Goal: Information Seeking & Learning: Learn about a topic

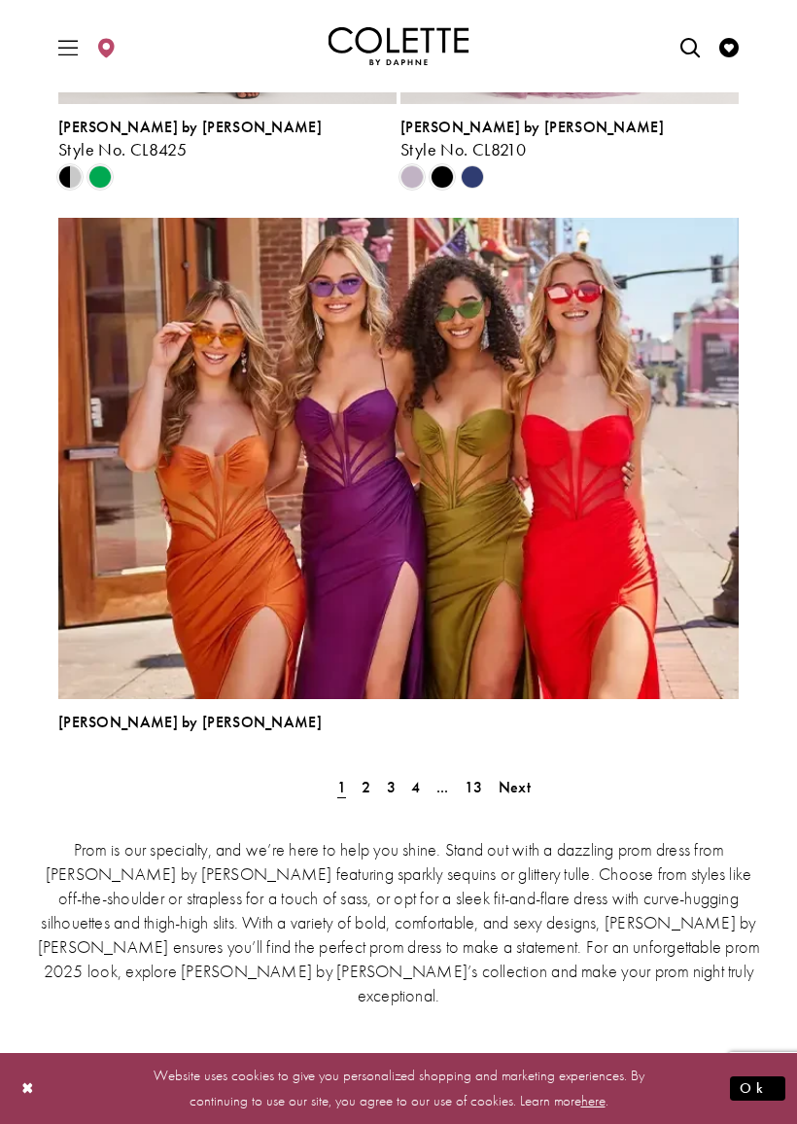
scroll to position [5217, 0]
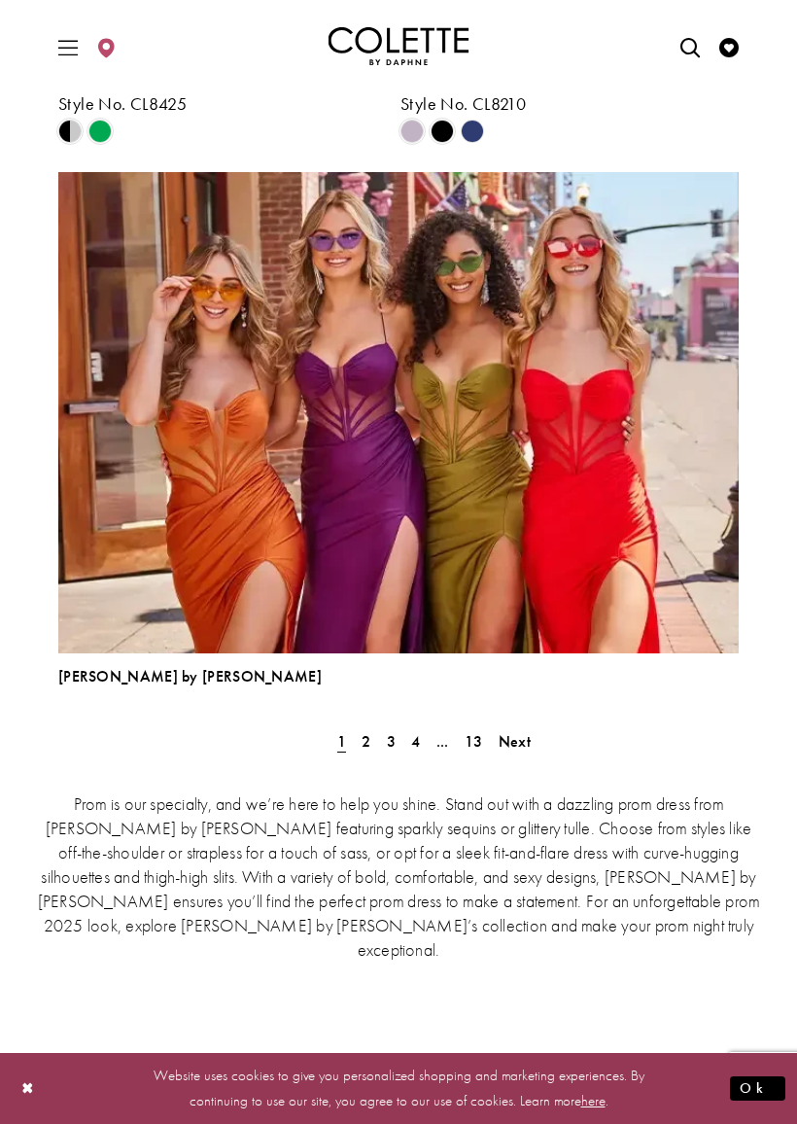
click at [529, 741] on span "Next" at bounding box center [515, 741] width 32 height 20
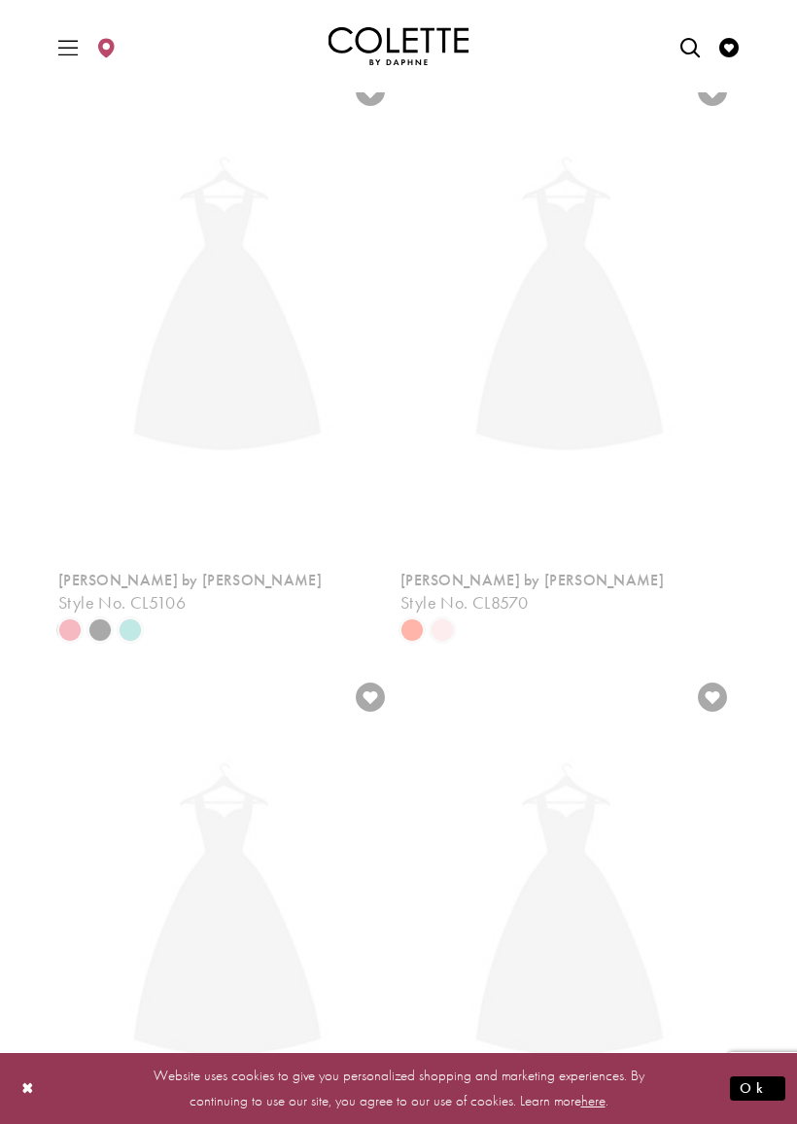
scroll to position [509, 0]
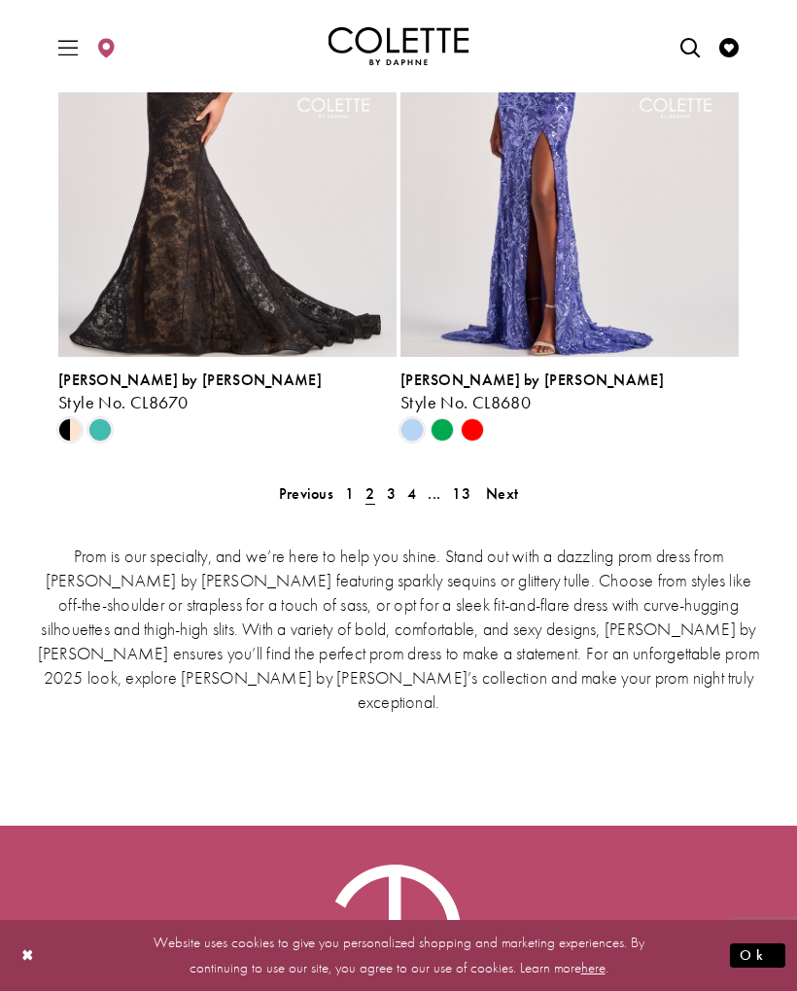
click at [509, 497] on span "Next" at bounding box center [502, 493] width 32 height 20
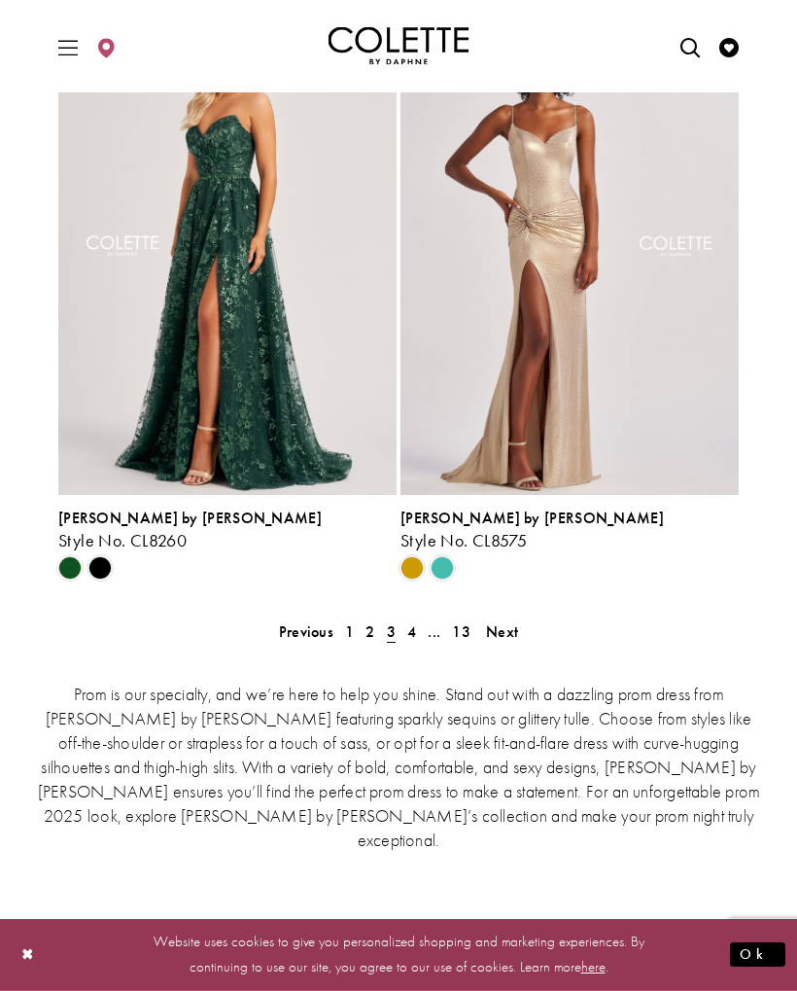
scroll to position [4359, 0]
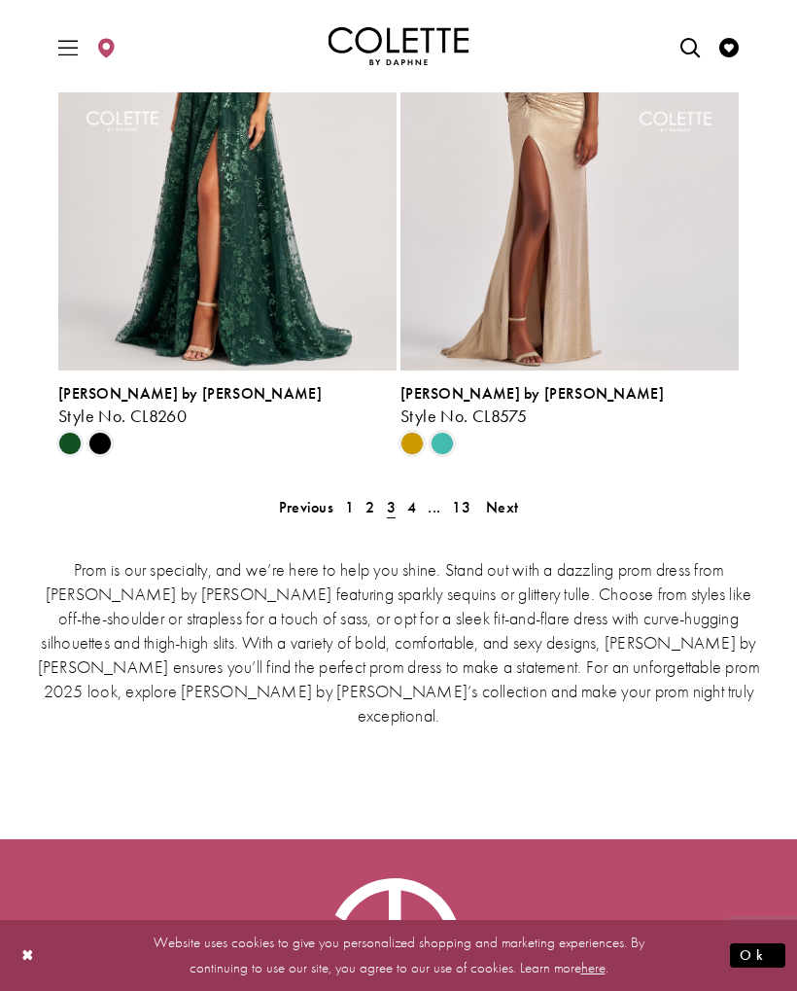
click at [520, 507] on link "Next" at bounding box center [502, 507] width 44 height 28
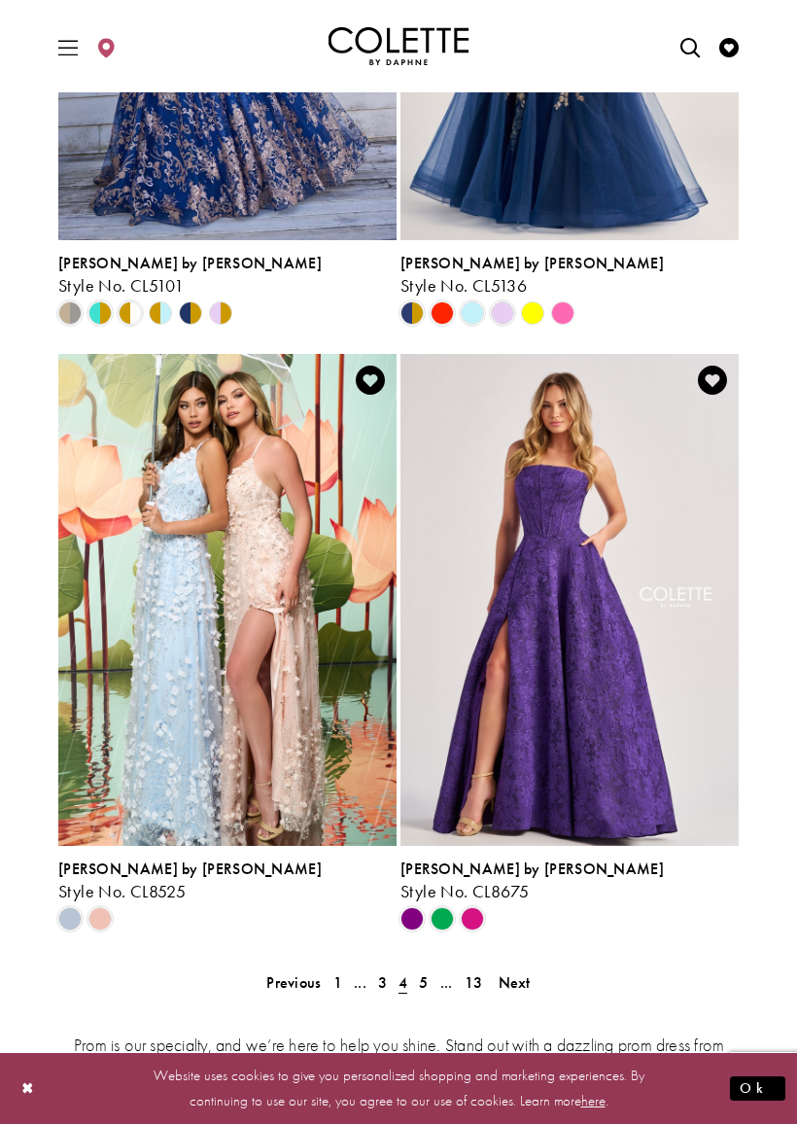
scroll to position [3886, 0]
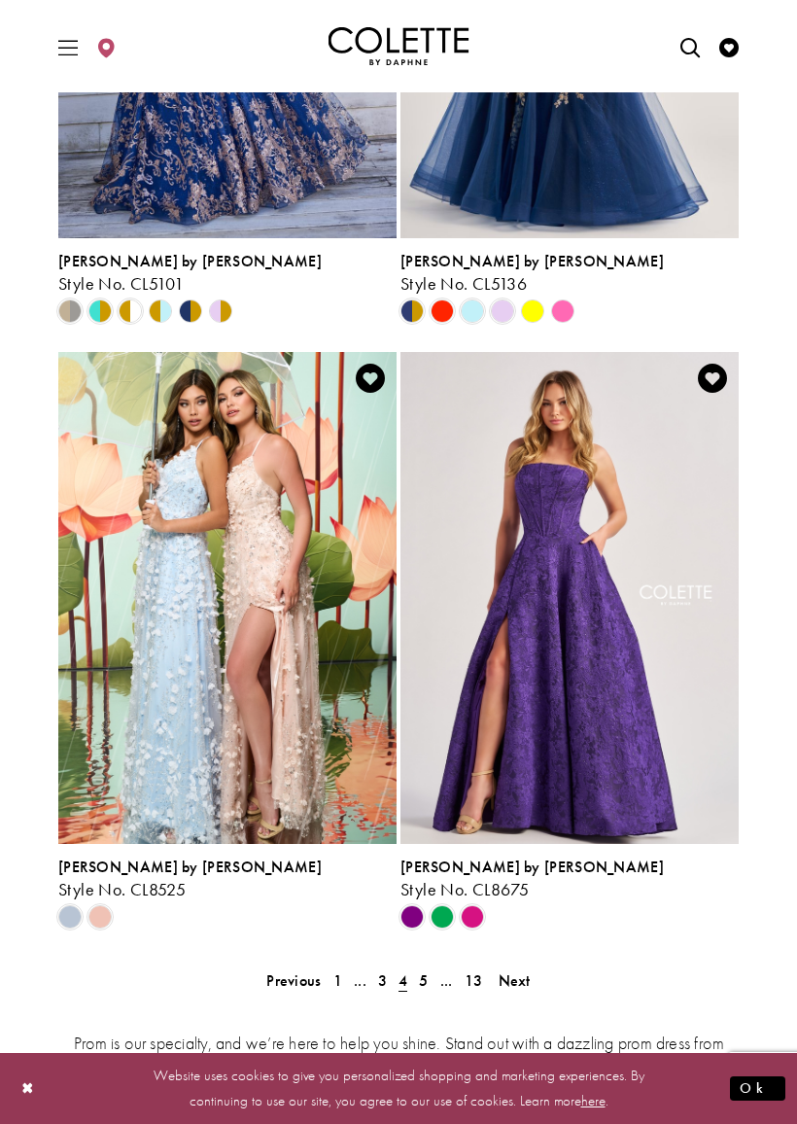
click at [525, 974] on span "Next" at bounding box center [515, 980] width 32 height 20
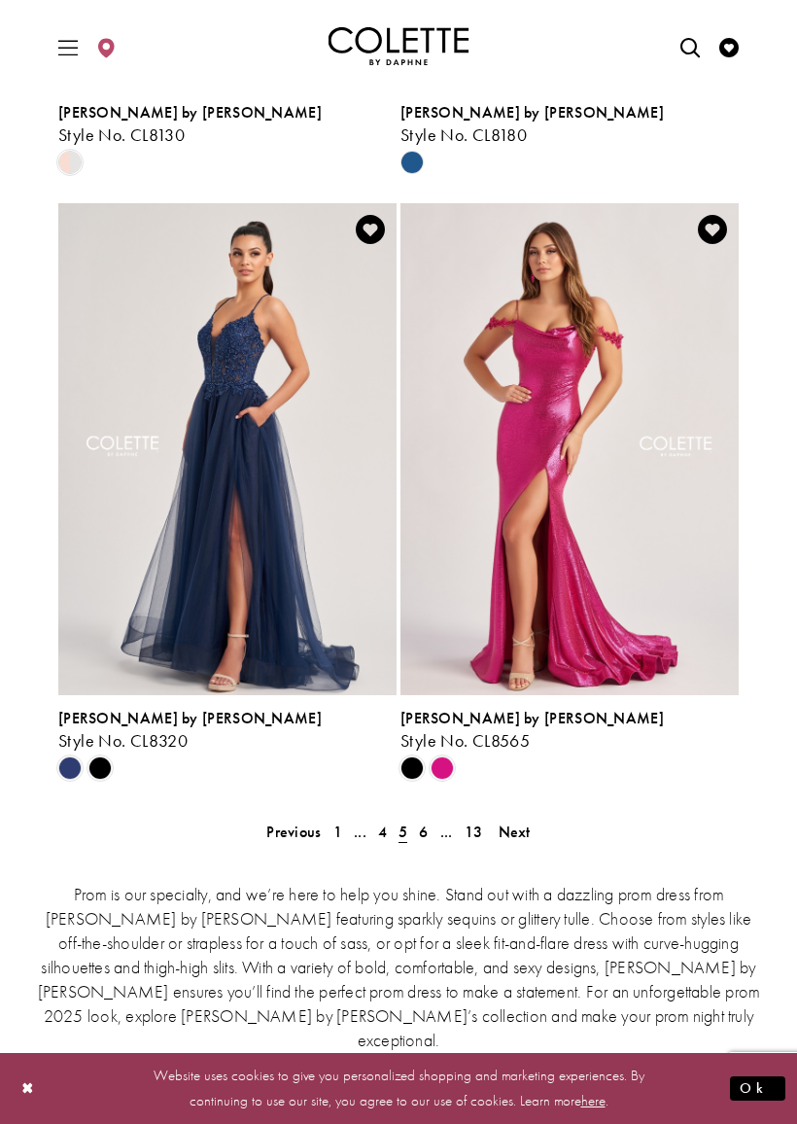
scroll to position [4035, 0]
click at [515, 836] on span "Next" at bounding box center [515, 831] width 32 height 20
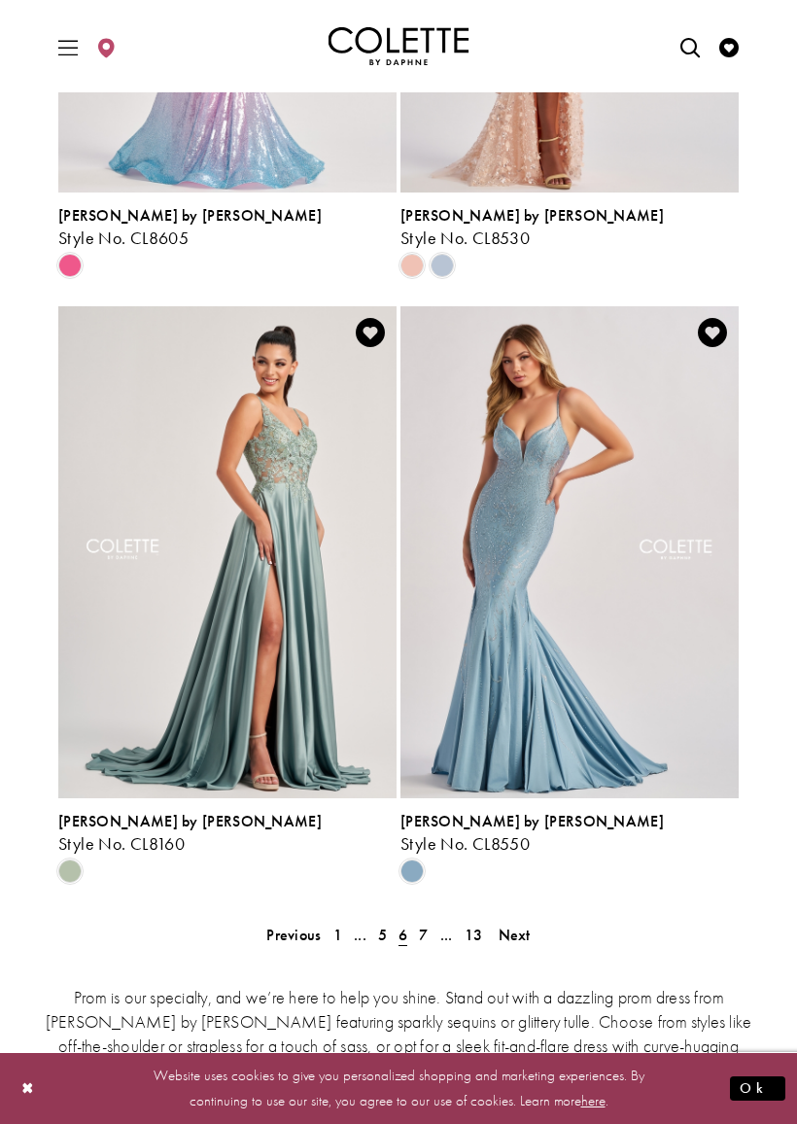
scroll to position [3933, 0]
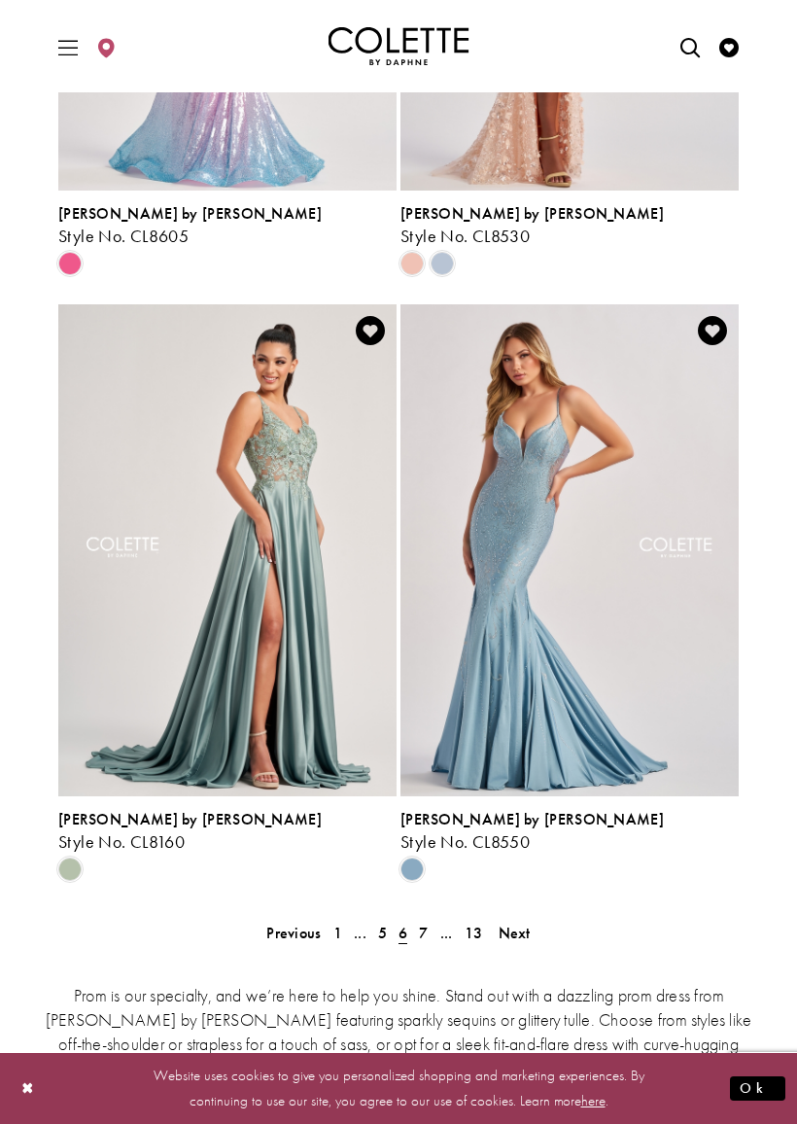
click at [523, 934] on span "Next" at bounding box center [515, 933] width 32 height 20
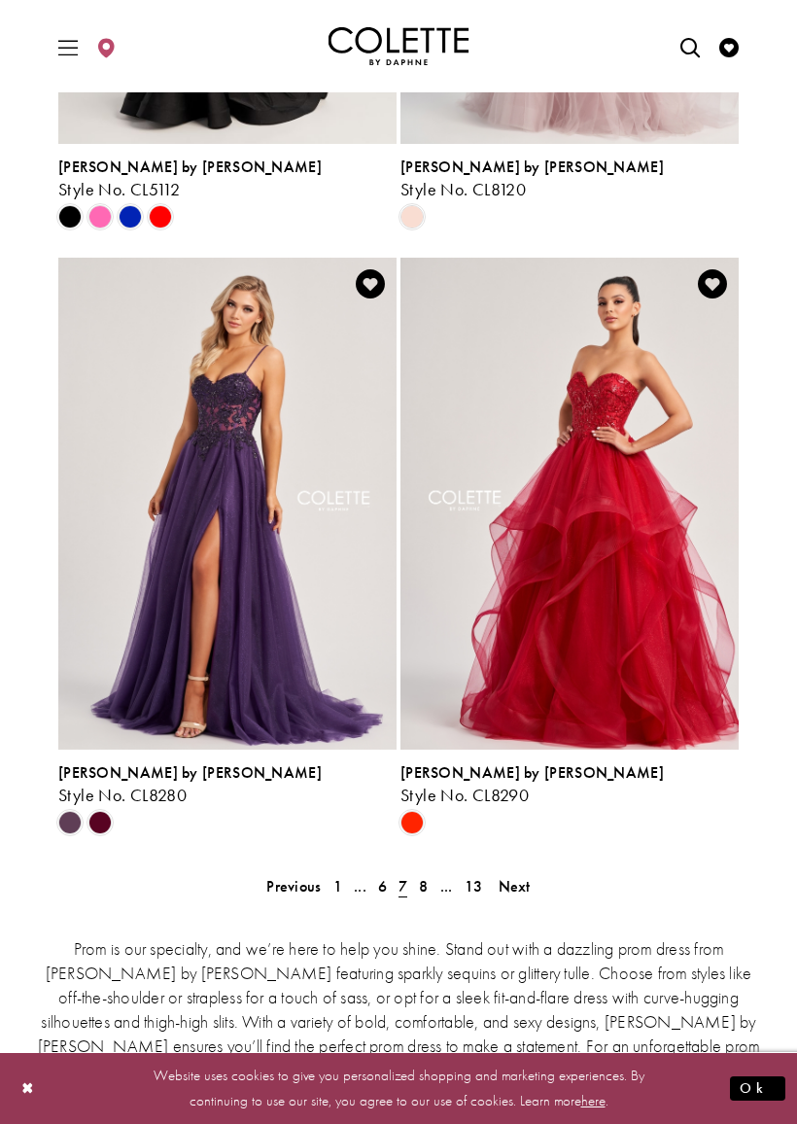
scroll to position [3998, 0]
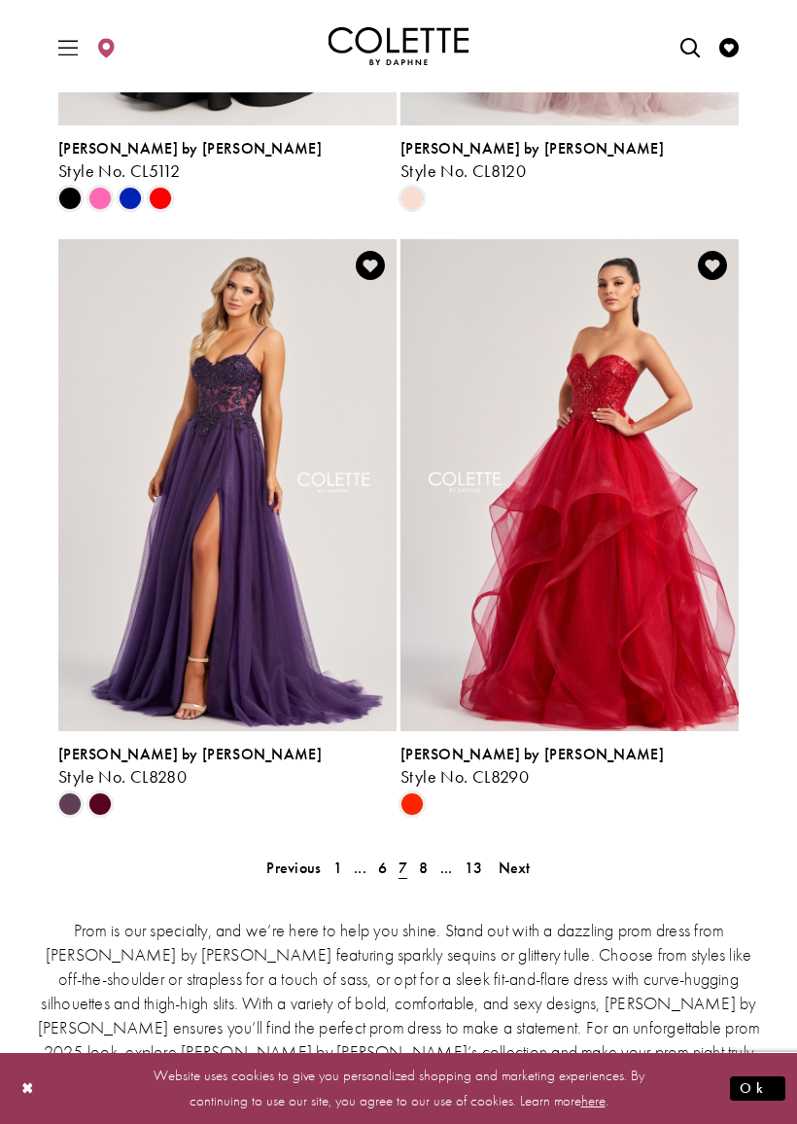
click at [521, 872] on span "Next" at bounding box center [515, 868] width 32 height 20
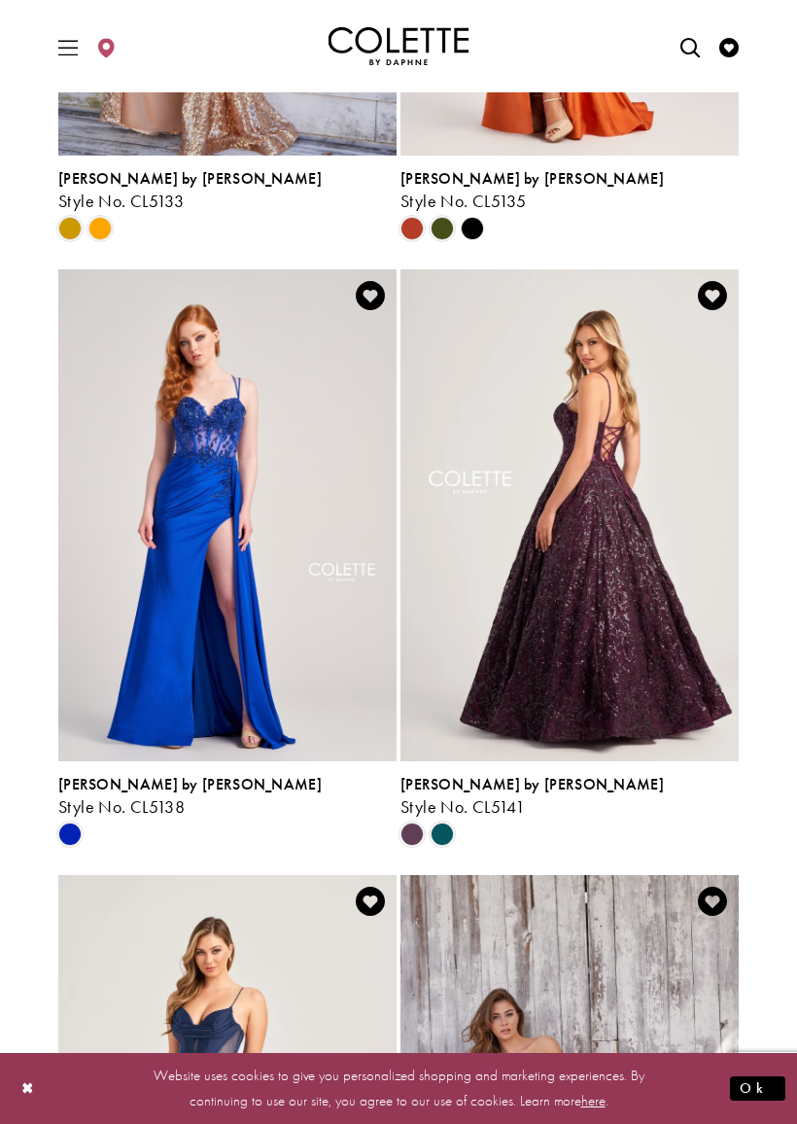
scroll to position [3364, 0]
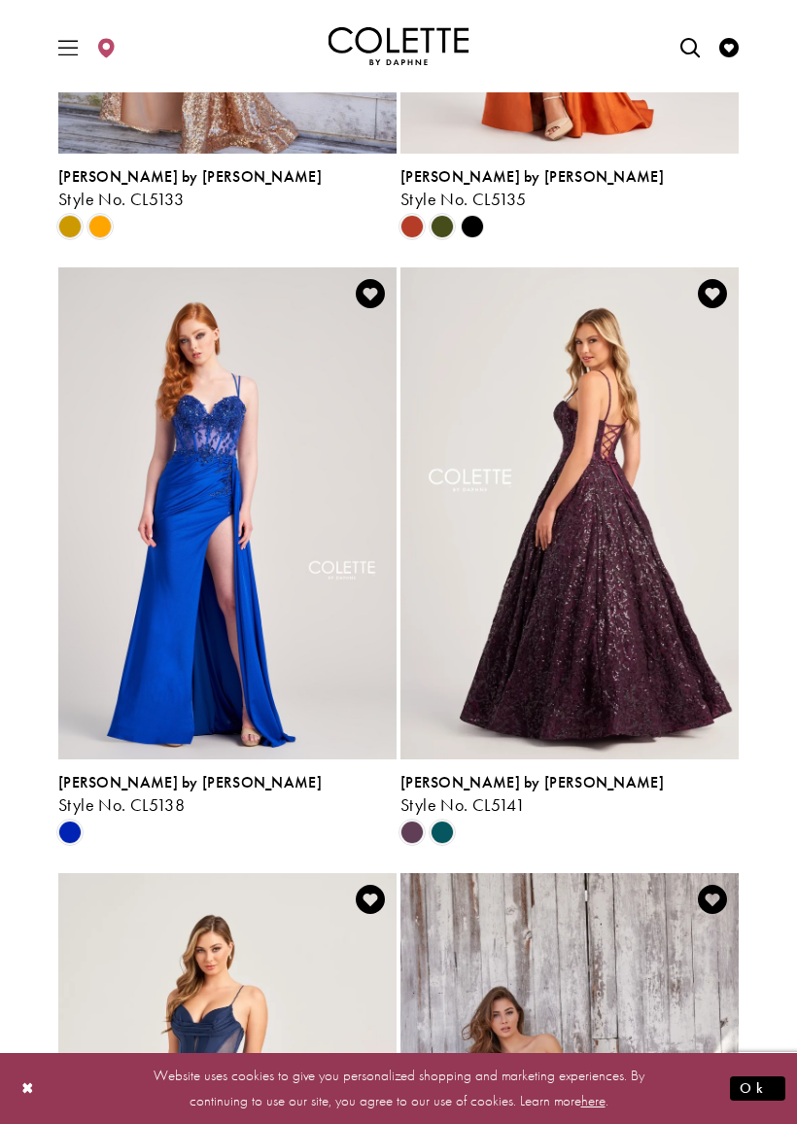
click at [454, 830] on span "Product List" at bounding box center [442, 832] width 23 height 23
click at [494, 797] on span "Style No. CL5141" at bounding box center [463, 804] width 124 height 22
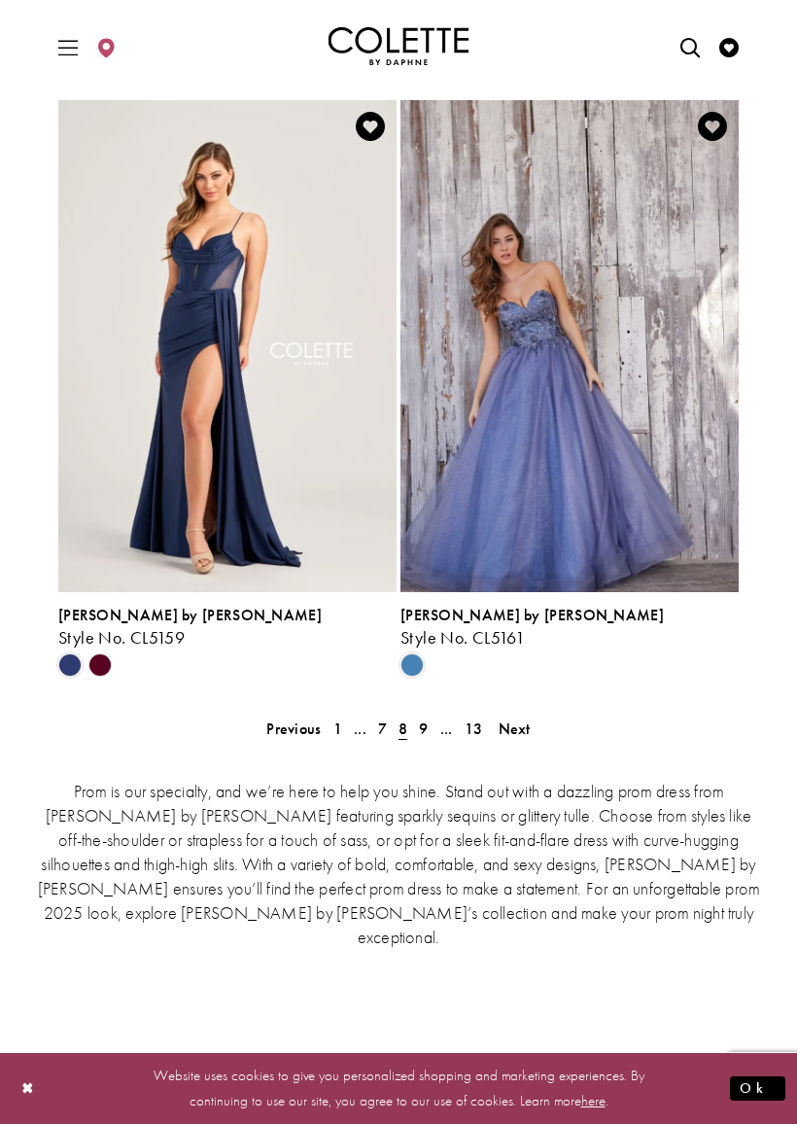
click at [428, 727] on span "9" at bounding box center [423, 729] width 9 height 20
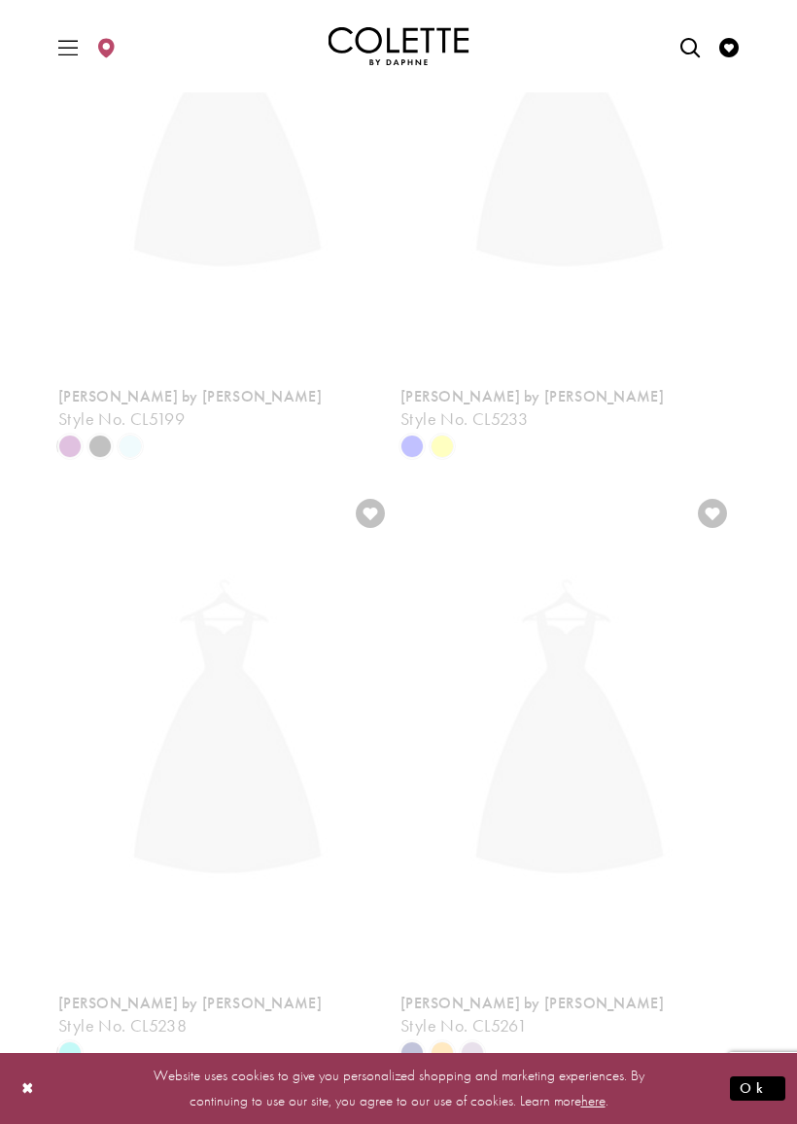
scroll to position [509, 0]
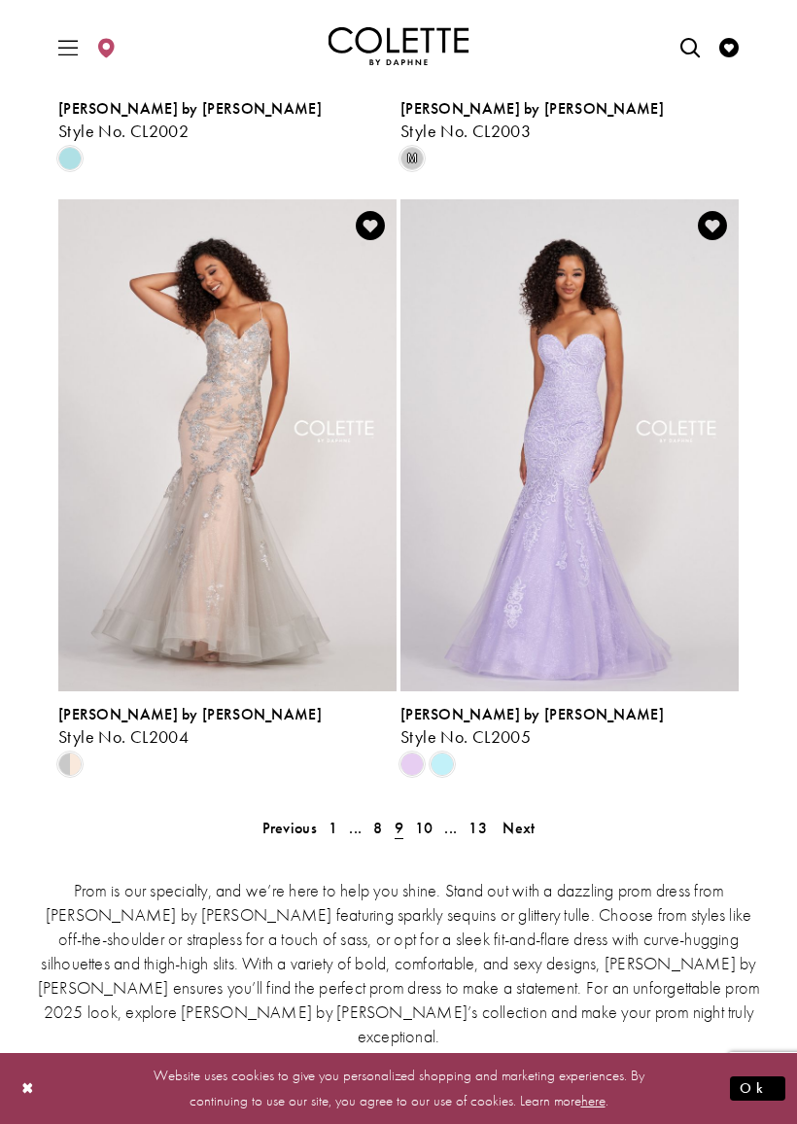
click at [524, 827] on span "Next" at bounding box center [519, 828] width 32 height 20
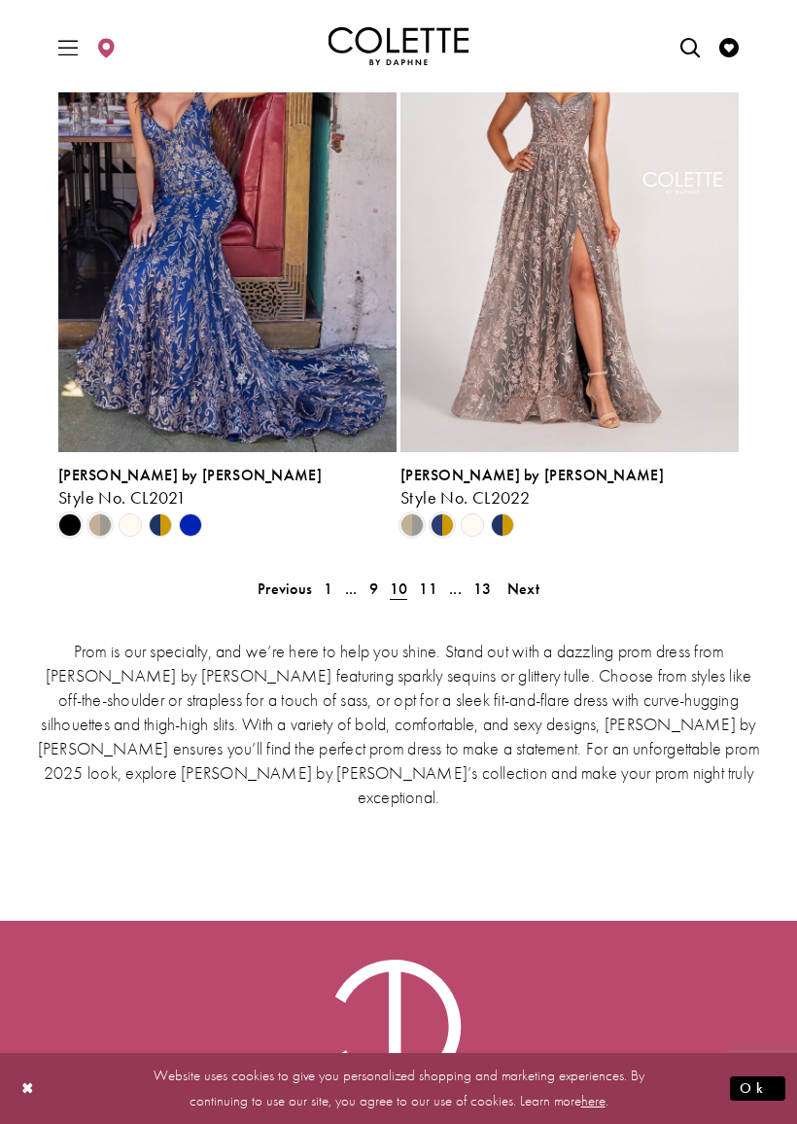
scroll to position [4315, 0]
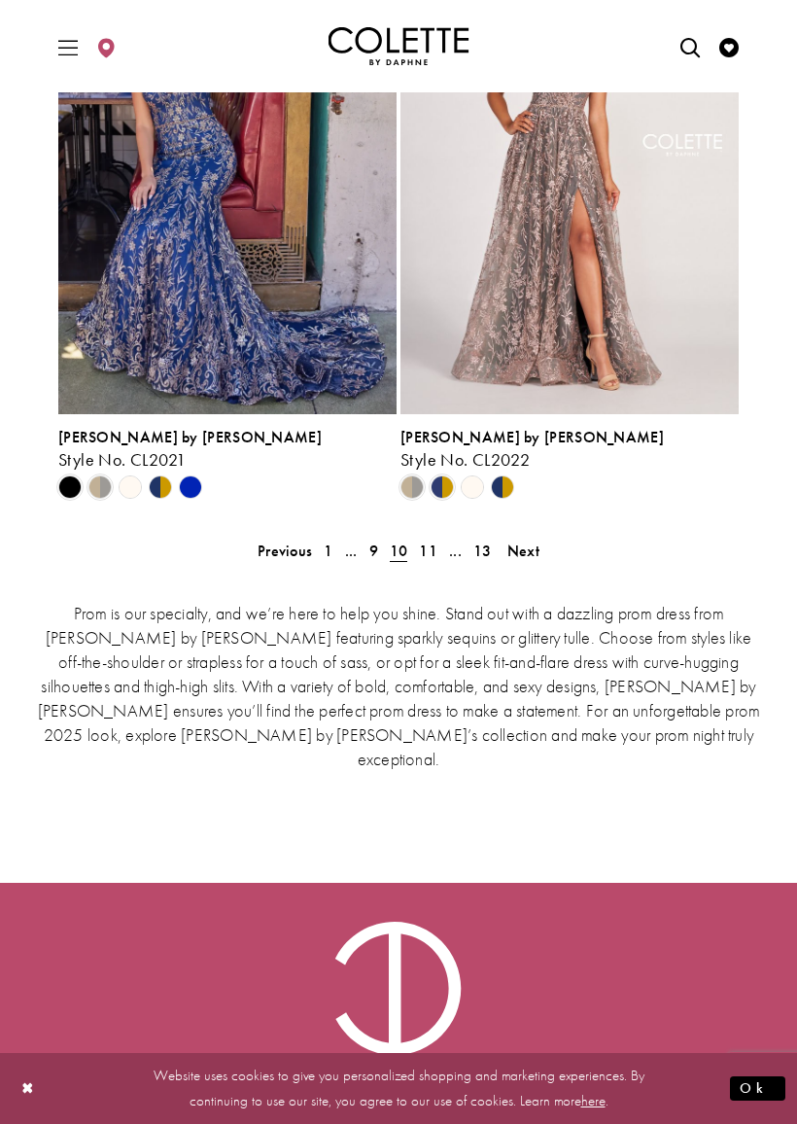
click at [539, 546] on span "Next" at bounding box center [524, 551] width 32 height 20
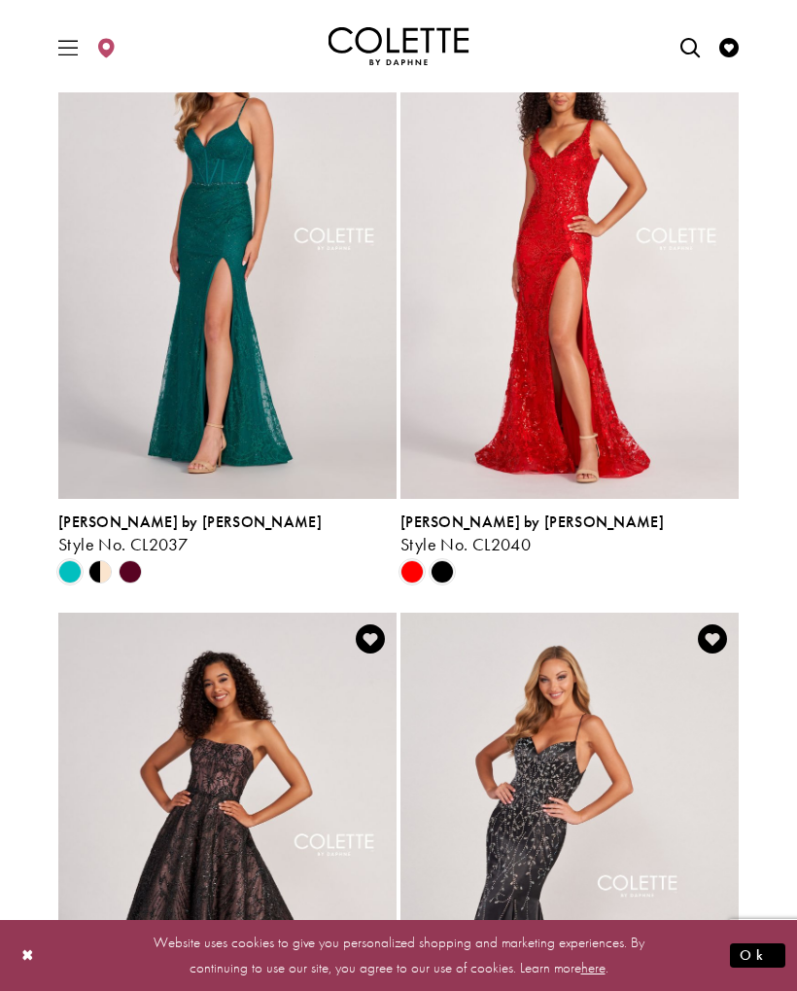
scroll to position [3624, 0]
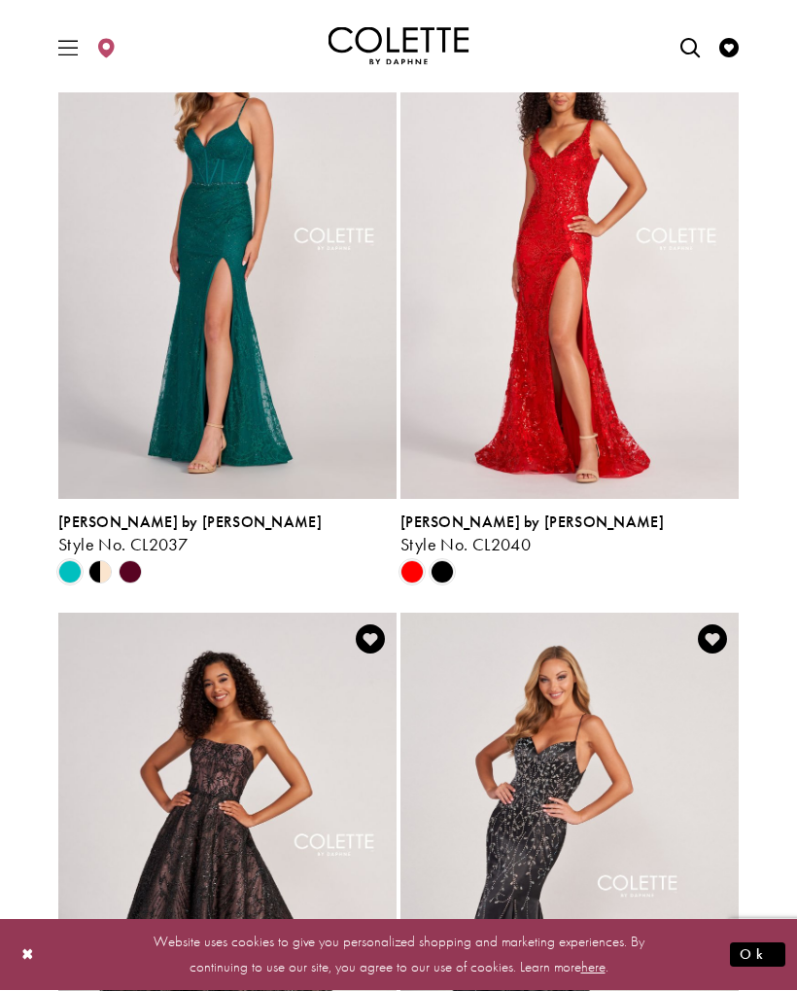
click at [110, 572] on polygon "Product List" at bounding box center [108, 573] width 16 height 30
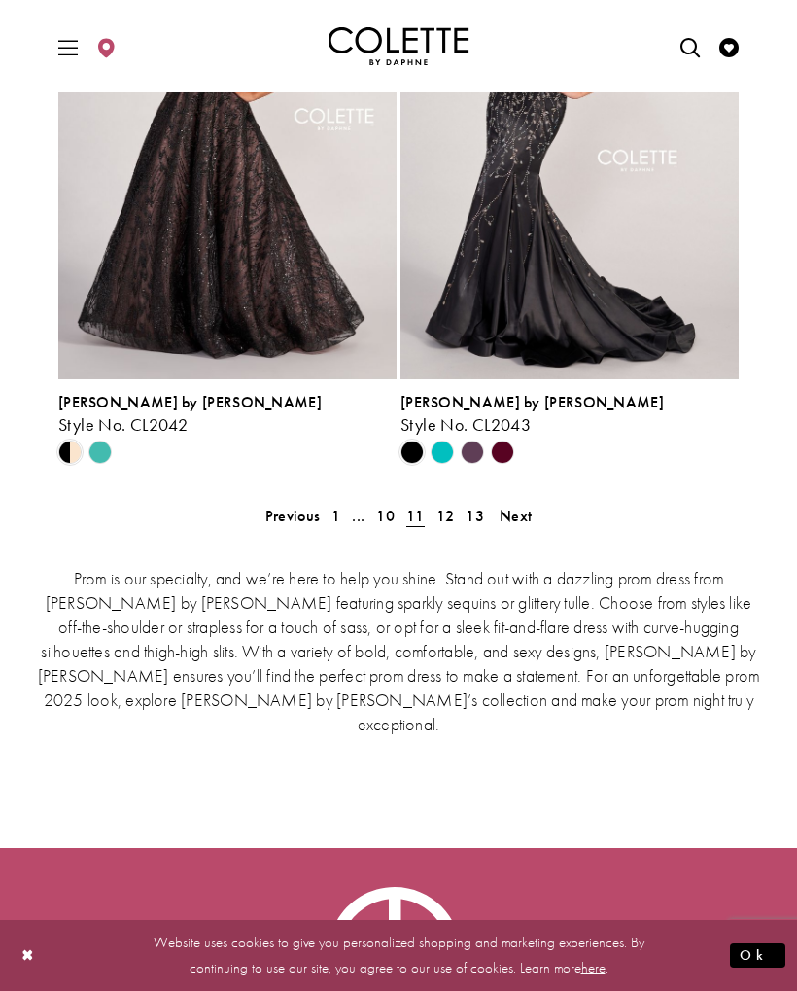
scroll to position [4443, 0]
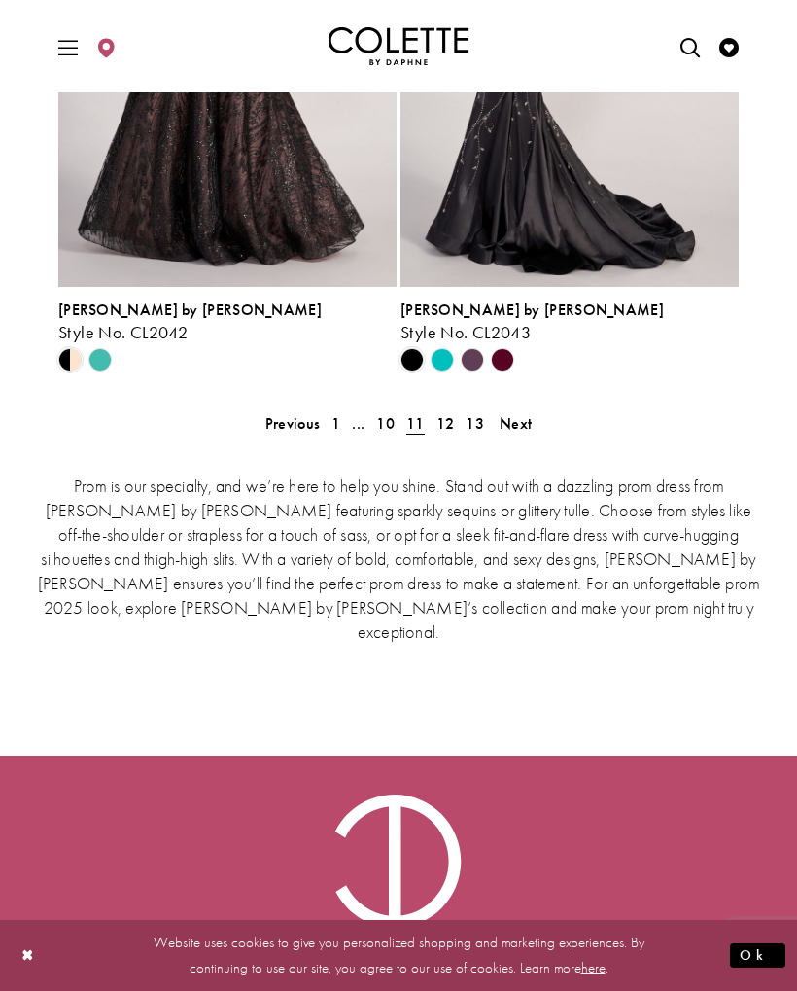
click at [507, 429] on span "Next" at bounding box center [516, 423] width 32 height 20
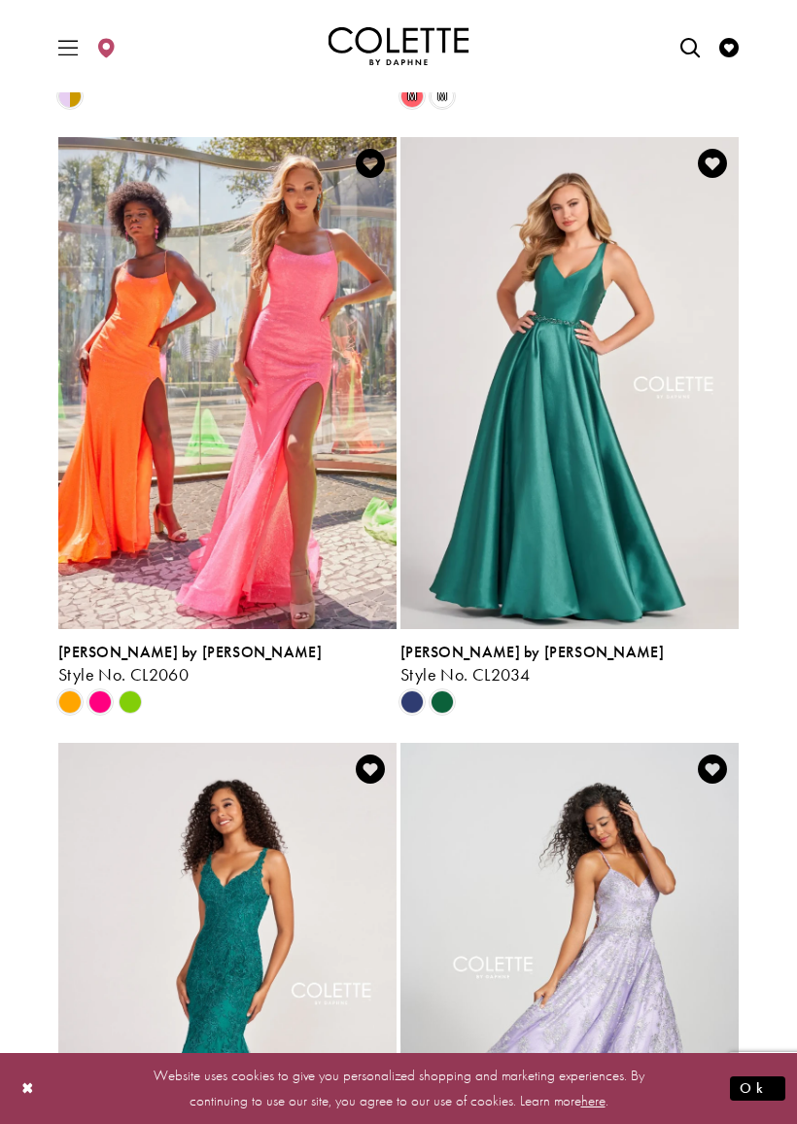
scroll to position [1072, 0]
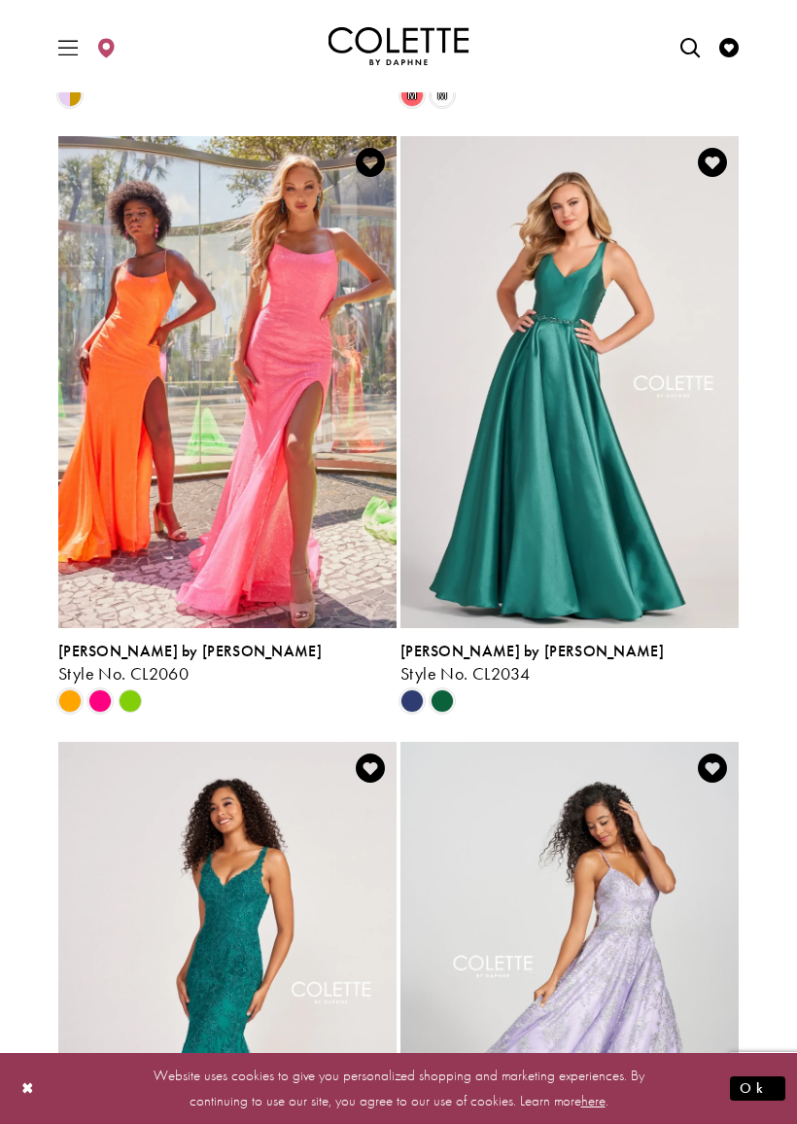
click at [415, 695] on span "Product List" at bounding box center [412, 700] width 23 height 23
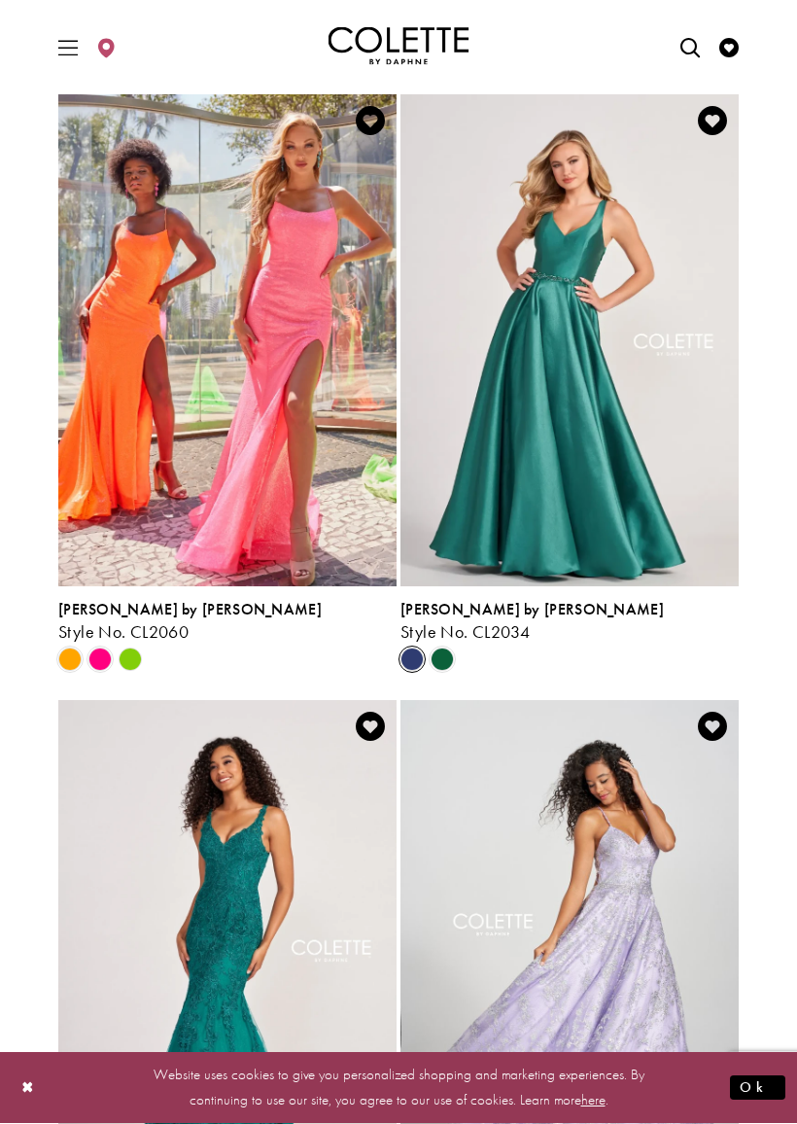
scroll to position [1113, 0]
click at [664, 484] on img "Visit Colette by Daphne Style No. CL2034 Page" at bounding box center [570, 340] width 338 height 492
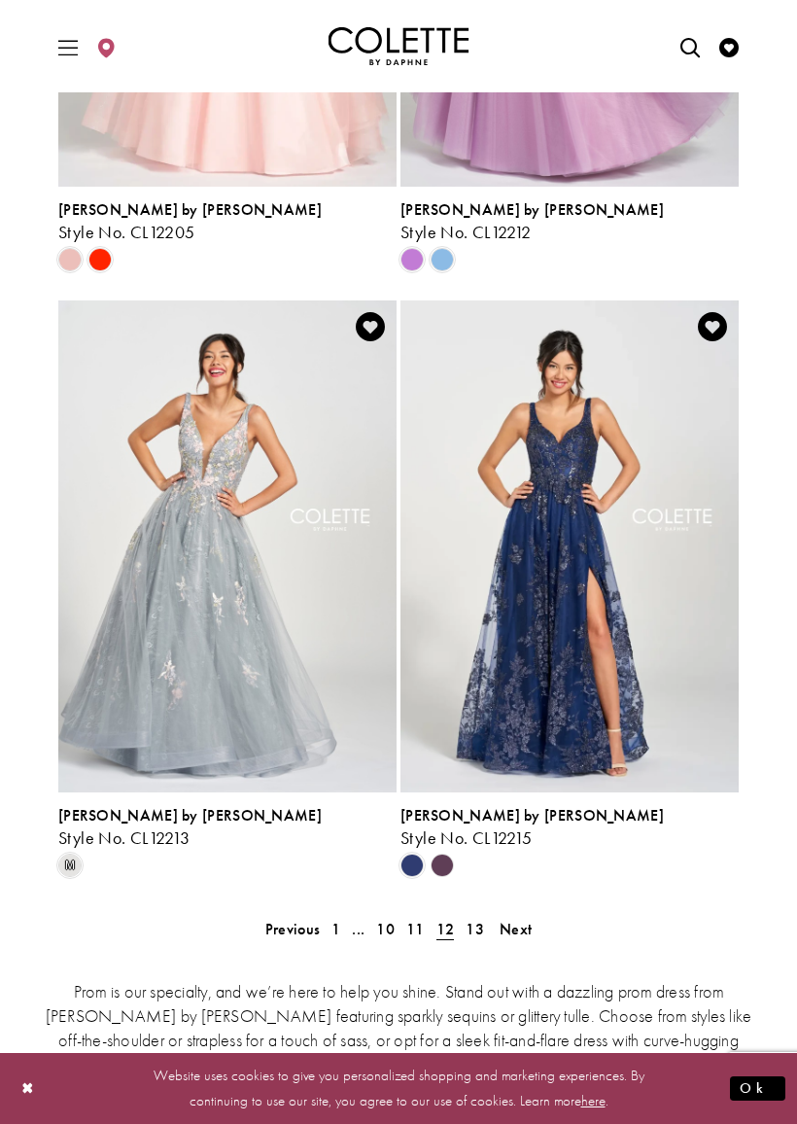
scroll to position [3937, 0]
click at [521, 933] on span "Next" at bounding box center [516, 928] width 32 height 20
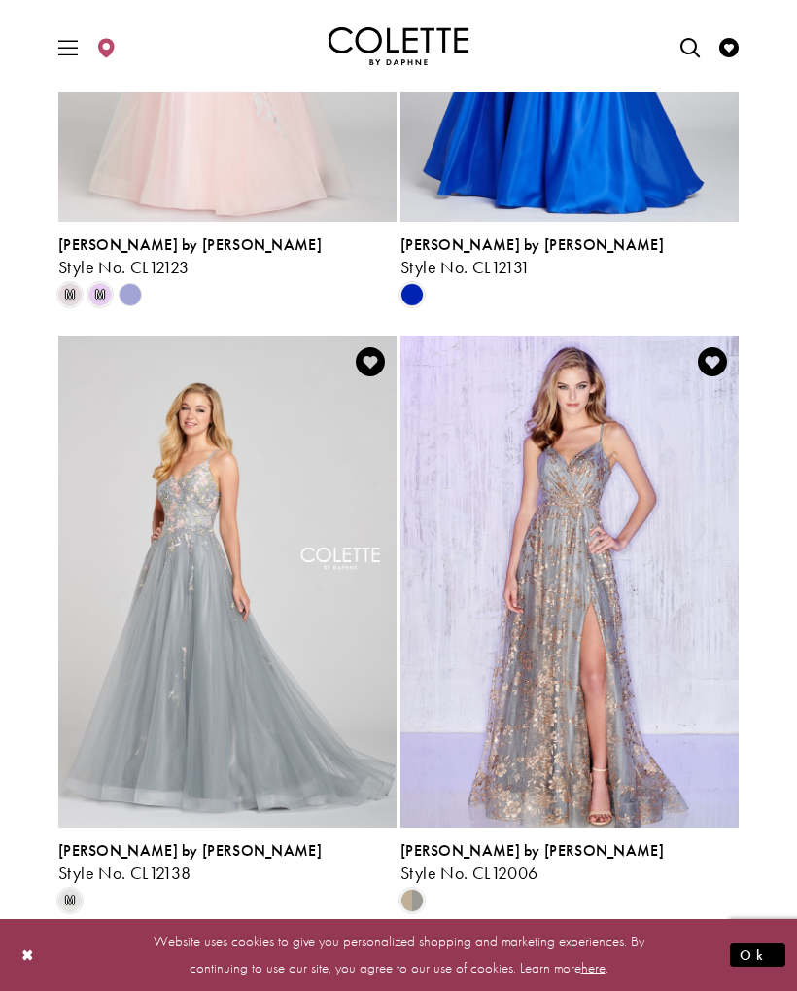
scroll to position [2688, 0]
